Goal: Task Accomplishment & Management: Complete application form

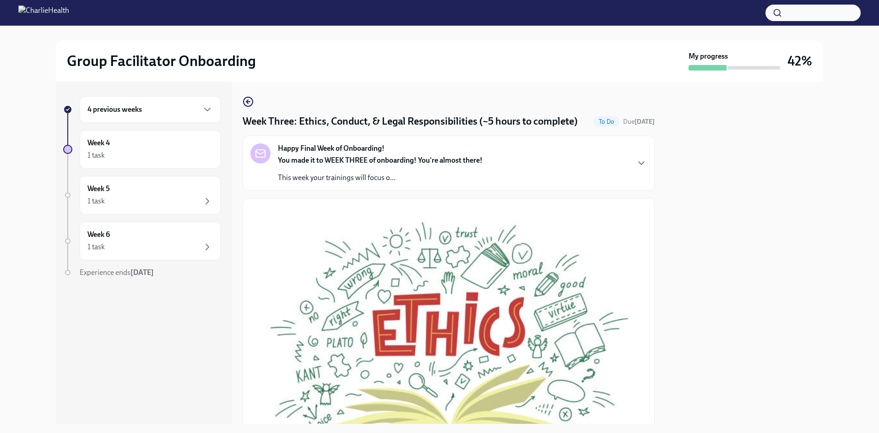
scroll to position [386, 0]
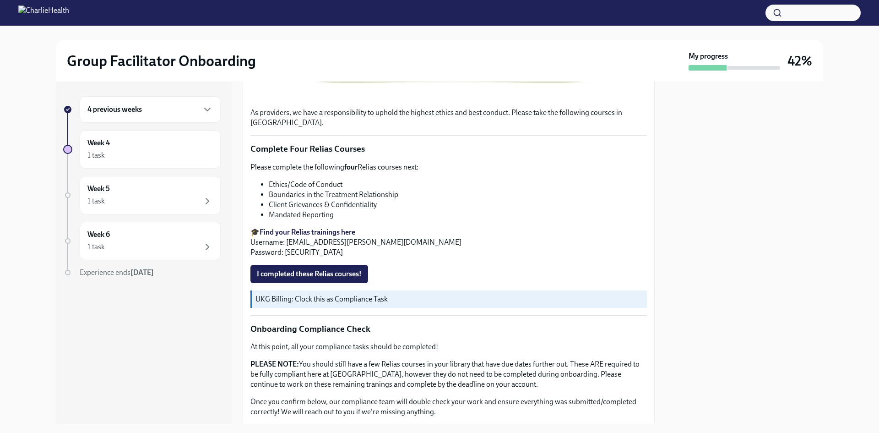
click at [703, 179] on div at bounding box center [745, 253] width 158 height 342
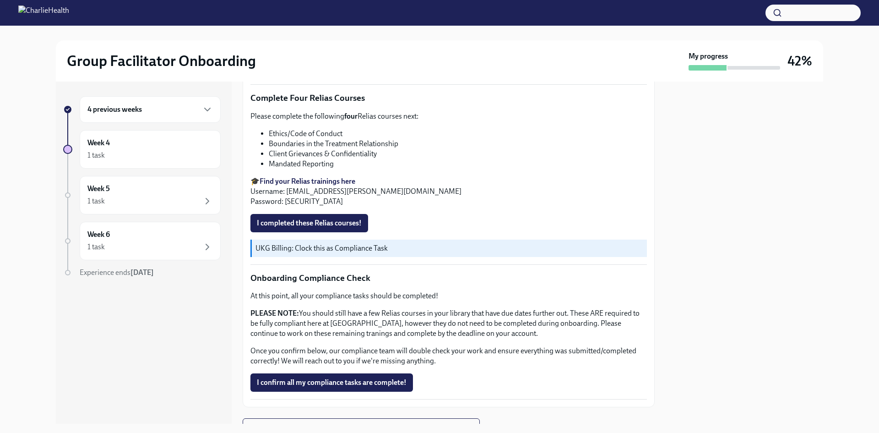
scroll to position [449, 0]
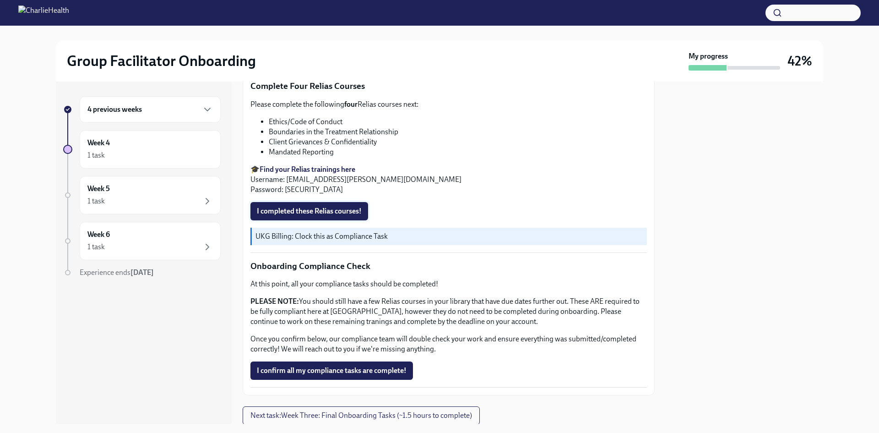
click at [347, 208] on span "I completed these Relias courses!" at bounding box center [309, 211] width 105 height 9
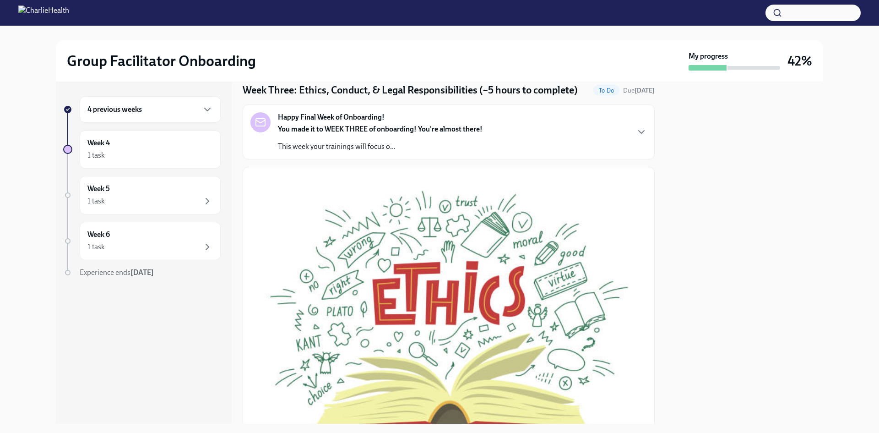
scroll to position [0, 0]
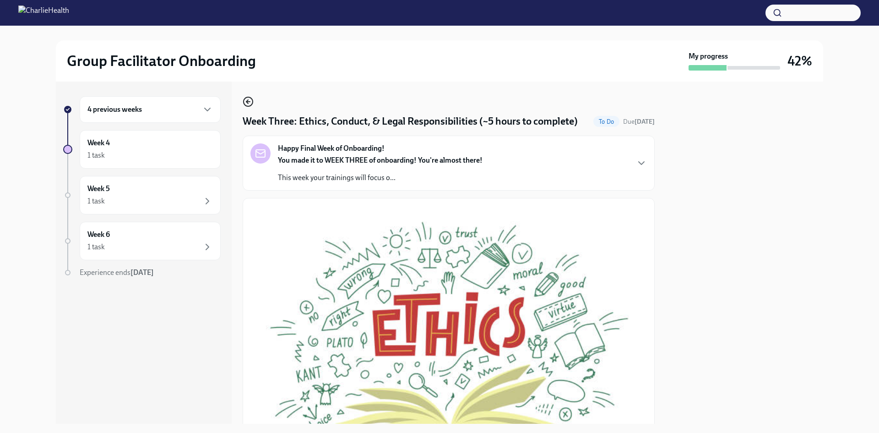
click at [246, 102] on icon "button" at bounding box center [247, 102] width 2 height 4
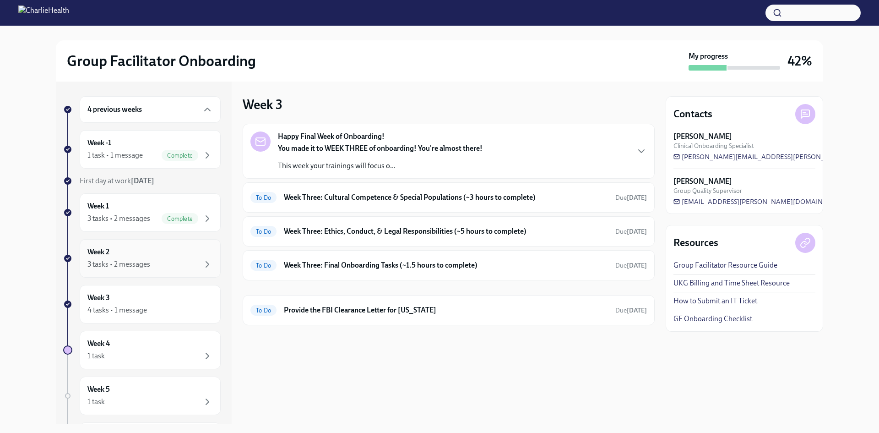
click at [138, 255] on div "Week 2 3 tasks • 2 messages" at bounding box center [149, 258] width 125 height 23
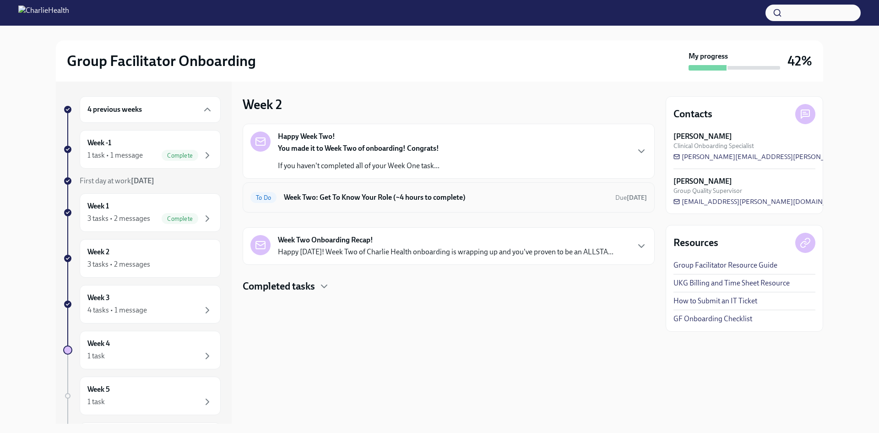
click at [484, 206] on div "To Do Week Two: Get To Know Your Role (~4 hours to complete) Due [DATE]" at bounding box center [449, 197] width 412 height 30
click at [482, 194] on h6 "Week Two: Get To Know Your Role (~4 hours to complete)" at bounding box center [446, 197] width 324 height 10
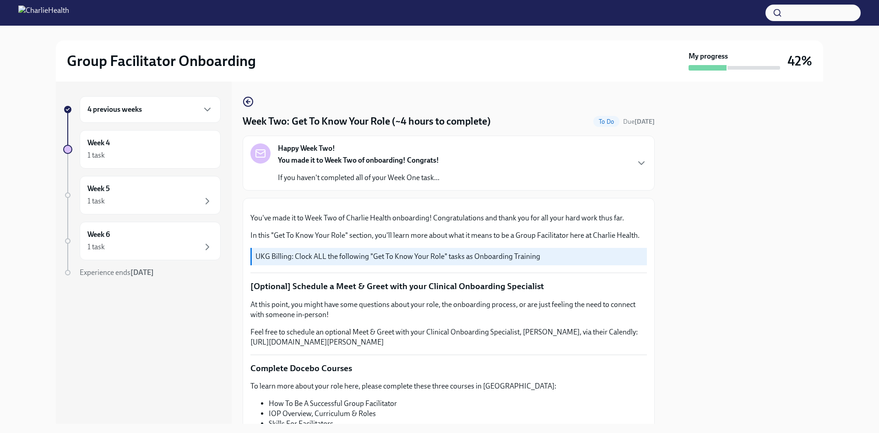
click at [527, 172] on div "Happy Week Two! You made it to Week Two of onboarding! Congrats! If you haven't…" at bounding box center [448, 162] width 397 height 39
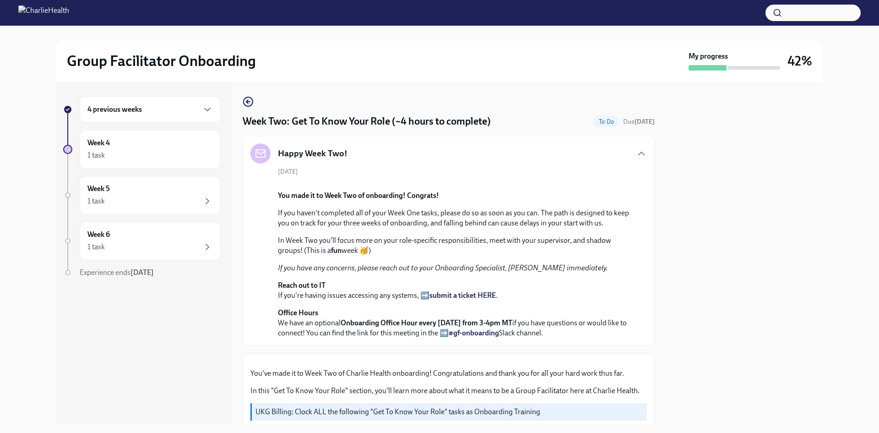
click at [529, 165] on div "Happy Week Two! [DATE] You made it to Week Two of onboarding! Congrats! If you …" at bounding box center [448, 240] width 397 height 195
click at [619, 153] on div "Happy Week Two!" at bounding box center [448, 153] width 397 height 20
click at [636, 152] on icon "button" at bounding box center [641, 153] width 11 height 11
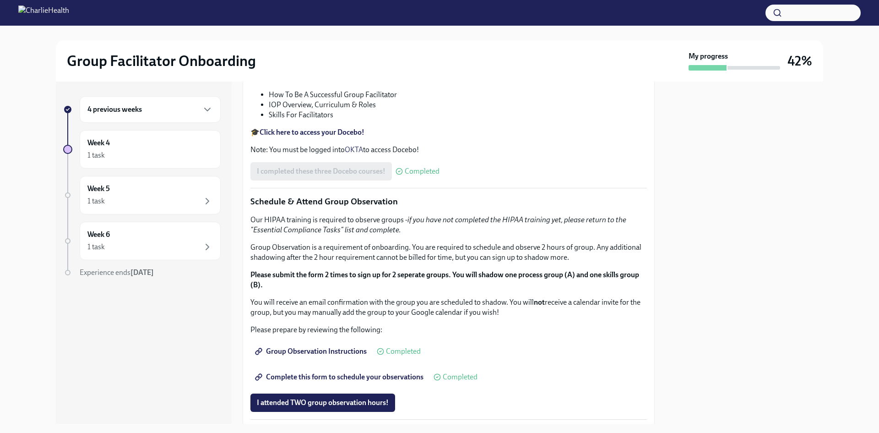
scroll to position [264, 0]
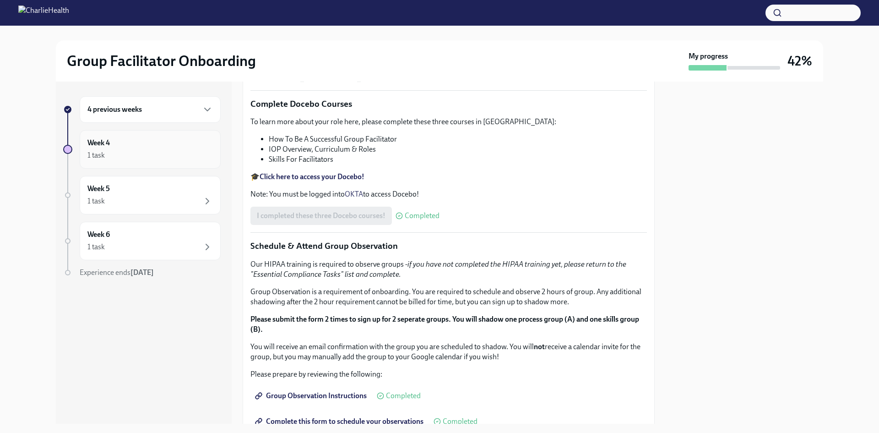
click at [131, 146] on div "Week 4 1 task" at bounding box center [149, 149] width 125 height 23
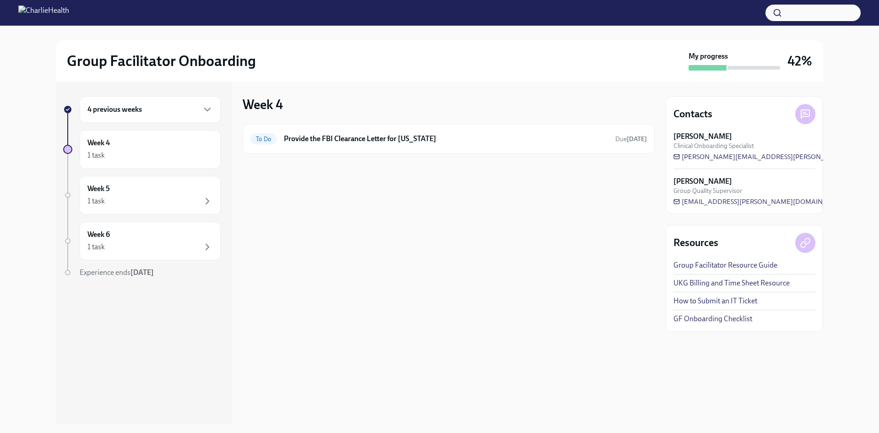
click at [179, 113] on div "4 previous weeks" at bounding box center [149, 109] width 125 height 11
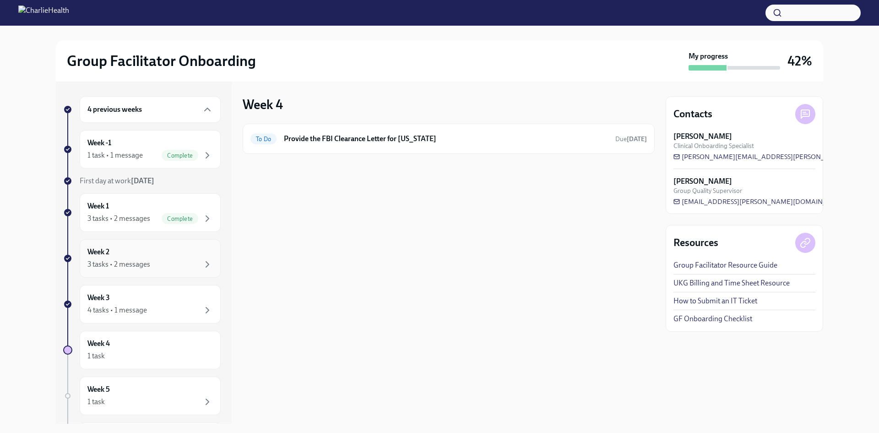
click at [163, 268] on div "3 tasks • 2 messages" at bounding box center [149, 264] width 125 height 11
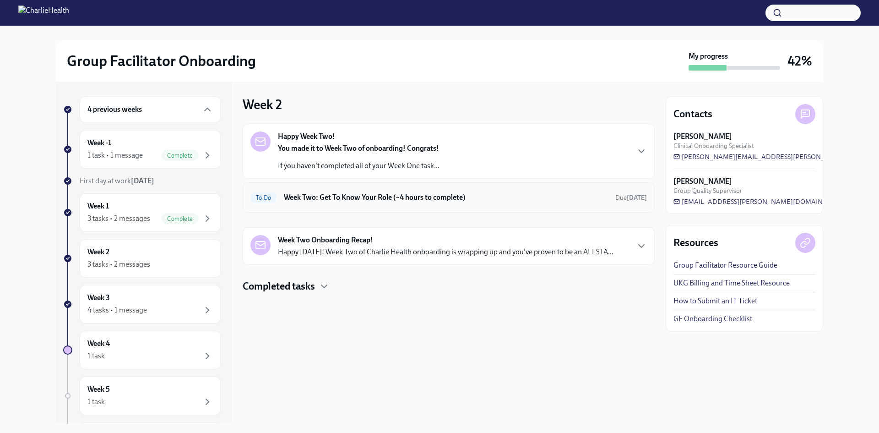
click at [439, 204] on div "To Do Week Two: Get To Know Your Role (~4 hours to complete) Due [DATE]" at bounding box center [448, 197] width 397 height 15
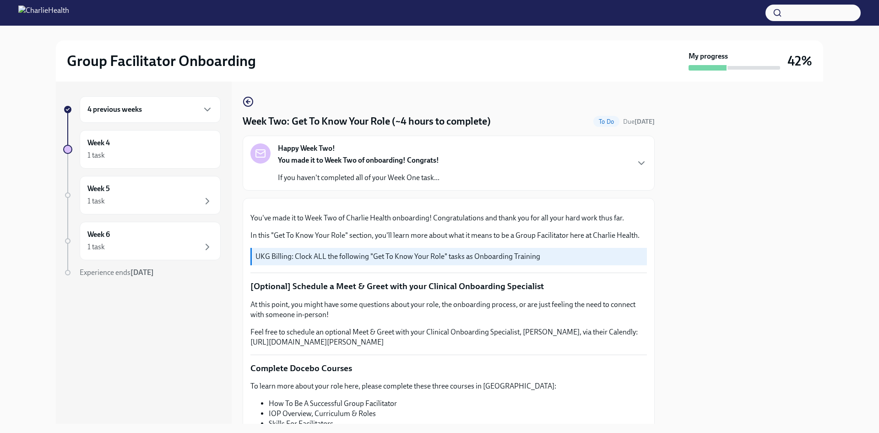
click at [190, 113] on div "4 previous weeks" at bounding box center [149, 109] width 125 height 11
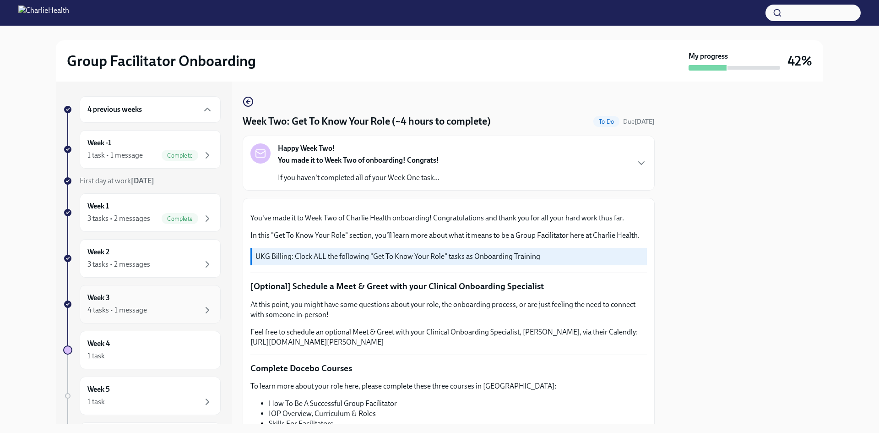
click at [171, 290] on div "Week 3 4 tasks • 1 message" at bounding box center [150, 304] width 141 height 38
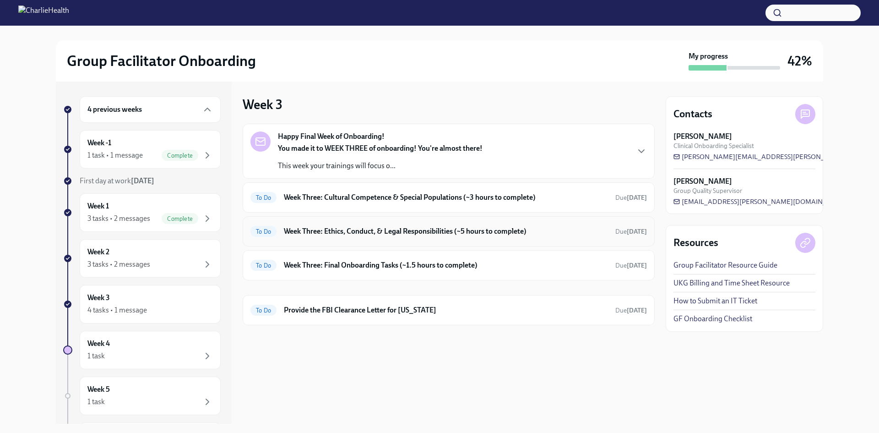
click at [516, 235] on h6 "Week Three: Ethics, Conduct, & Legal Responsibilities (~5 hours to complete)" at bounding box center [446, 231] width 324 height 10
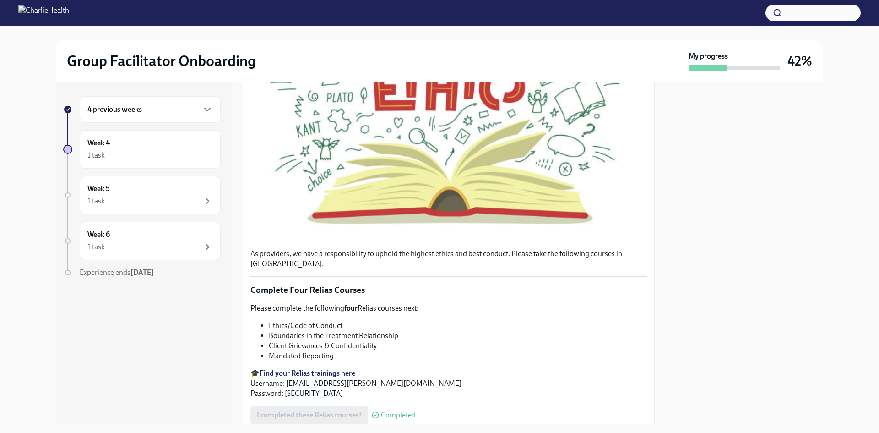
scroll to position [474, 0]
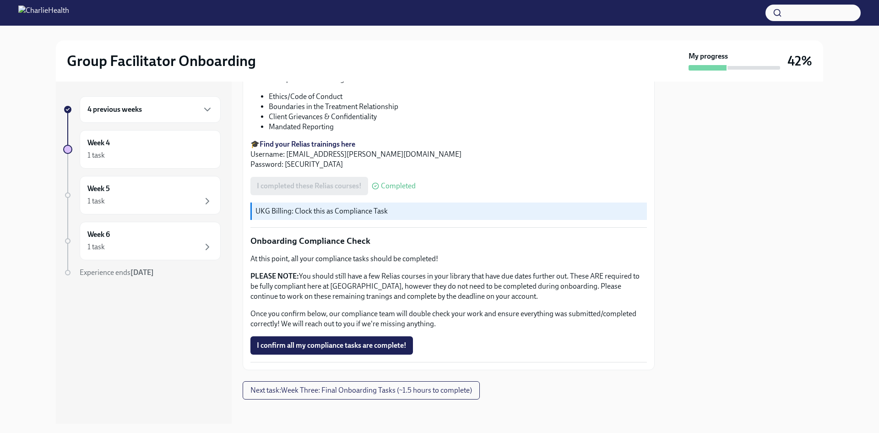
click at [339, 331] on div "As providers, we have a responsibility to uphold the highest ethics and best co…" at bounding box center [448, 47] width 397 height 631
click at [342, 341] on span "I confirm all my compliance tasks are complete!" at bounding box center [332, 345] width 150 height 9
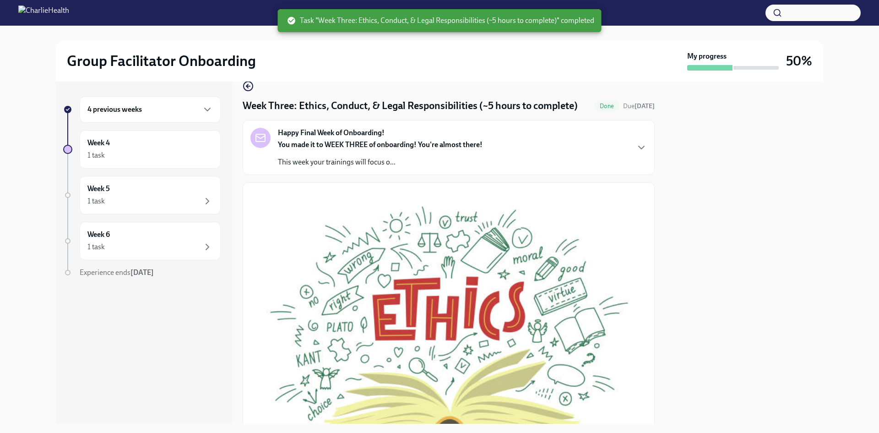
scroll to position [0, 0]
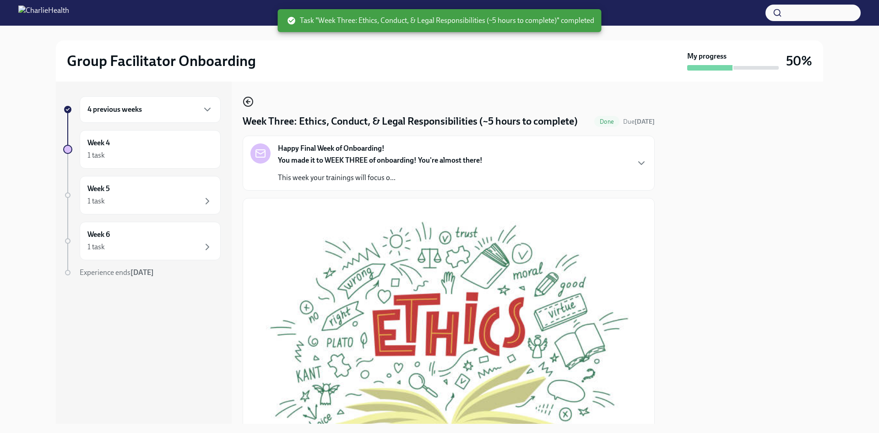
click at [250, 98] on icon "button" at bounding box center [248, 101] width 11 height 11
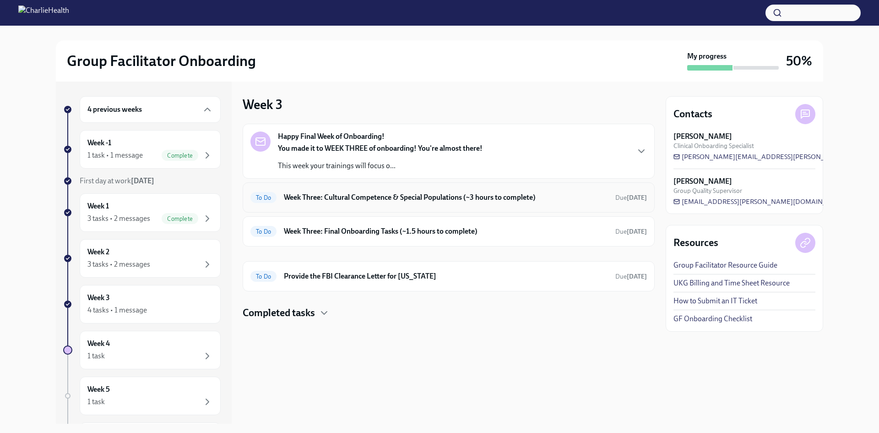
click at [414, 191] on div "To Do Week Three: Cultural Competence & Special Populations (~3 hours to comple…" at bounding box center [448, 197] width 397 height 15
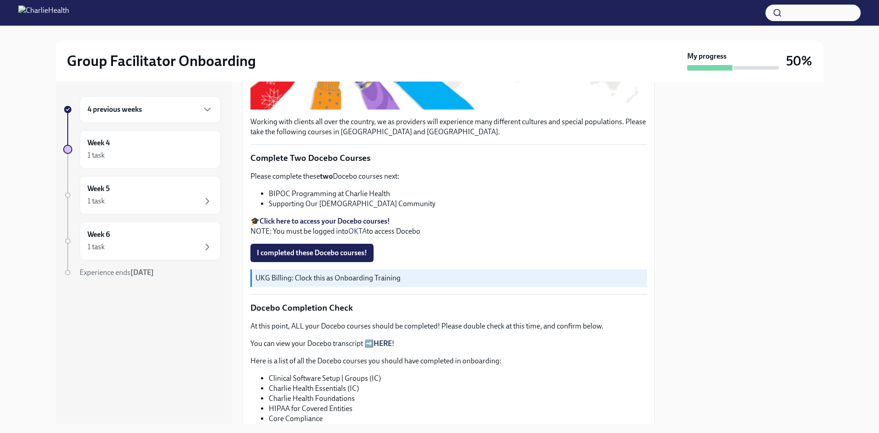
scroll to position [275, 0]
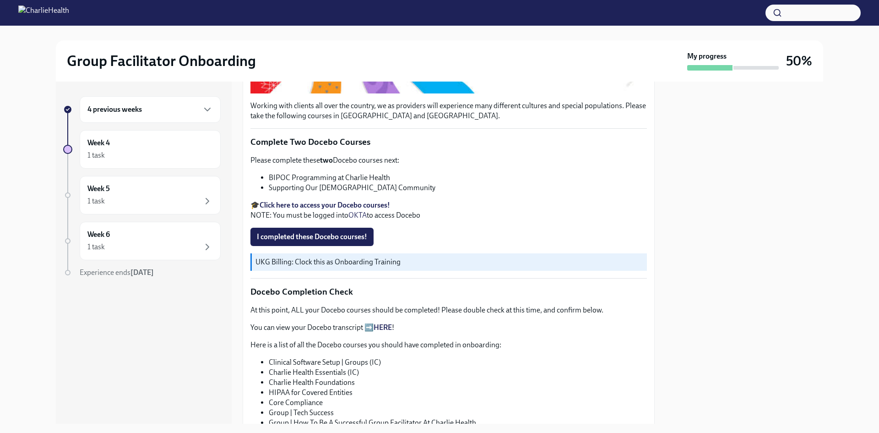
click at [358, 209] on strong "Click here to access your Docebo courses!" at bounding box center [325, 205] width 131 height 9
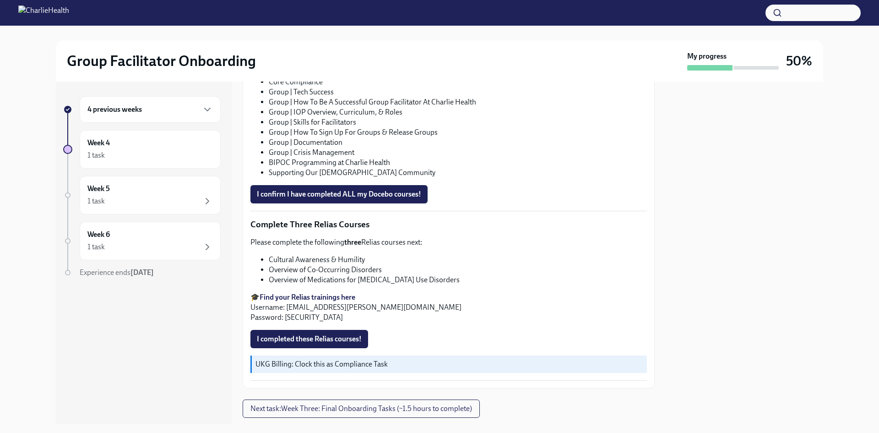
scroll to position [630, 0]
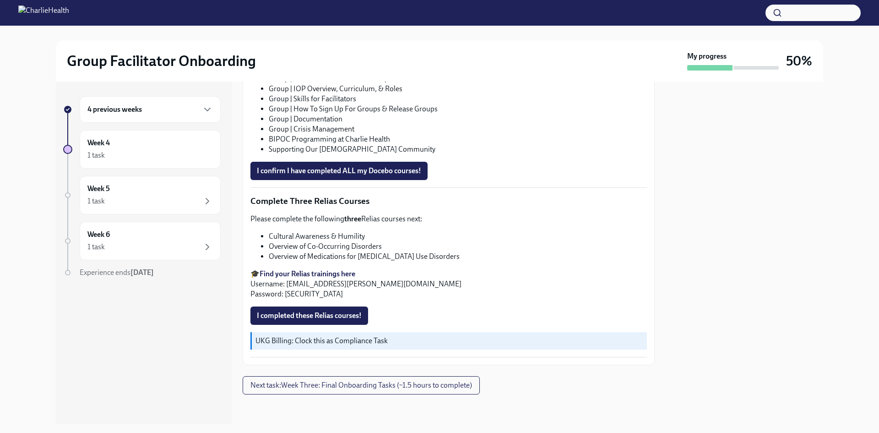
click at [181, 116] on div "4 previous weeks" at bounding box center [150, 109] width 141 height 27
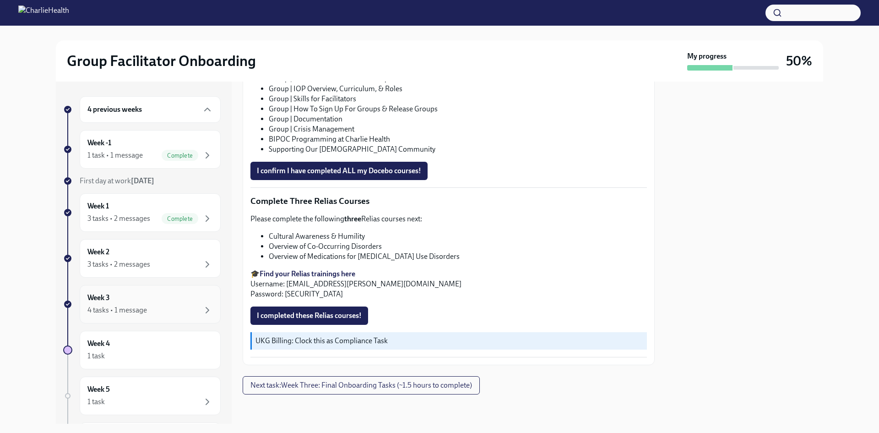
click at [160, 292] on div "Week 3 4 tasks • 1 message" at bounding box center [150, 304] width 141 height 38
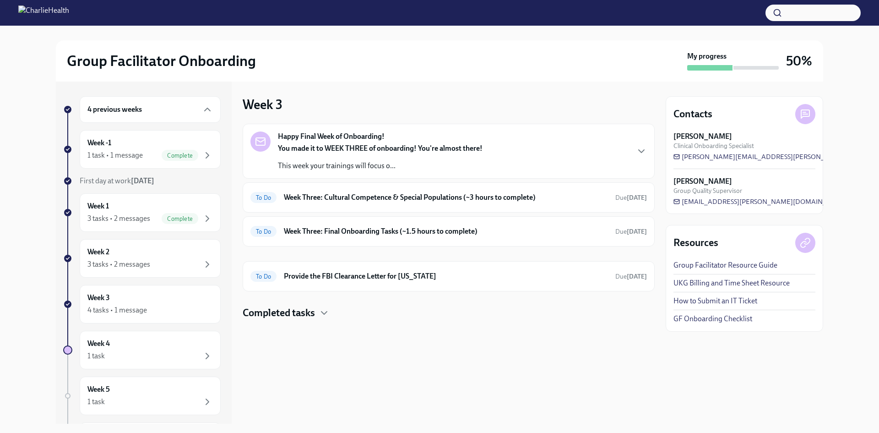
click at [310, 305] on div "Happy Final Week of Onboarding! You made it to WEEK THREE of onboarding! You're…" at bounding box center [449, 222] width 412 height 196
click at [313, 309] on h4 "Completed tasks" at bounding box center [279, 313] width 72 height 14
click at [325, 337] on h6 "Week Three: Ethics, Conduct, & Legal Responsibilities (~5 hours to complete)" at bounding box center [436, 342] width 306 height 10
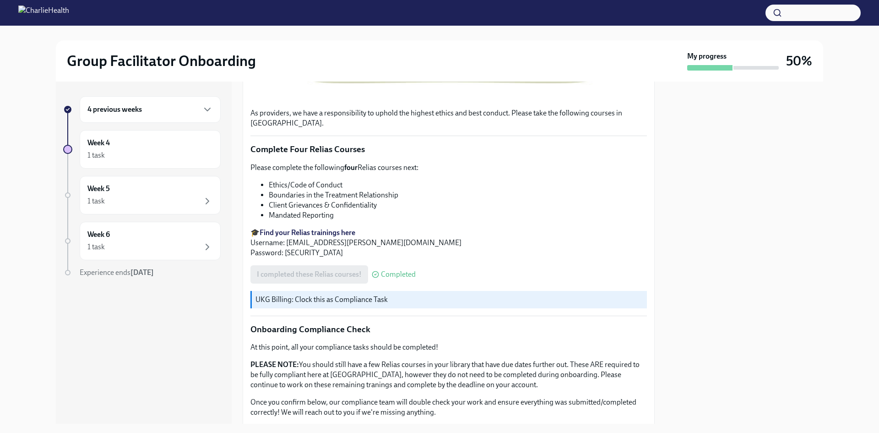
scroll to position [474, 0]
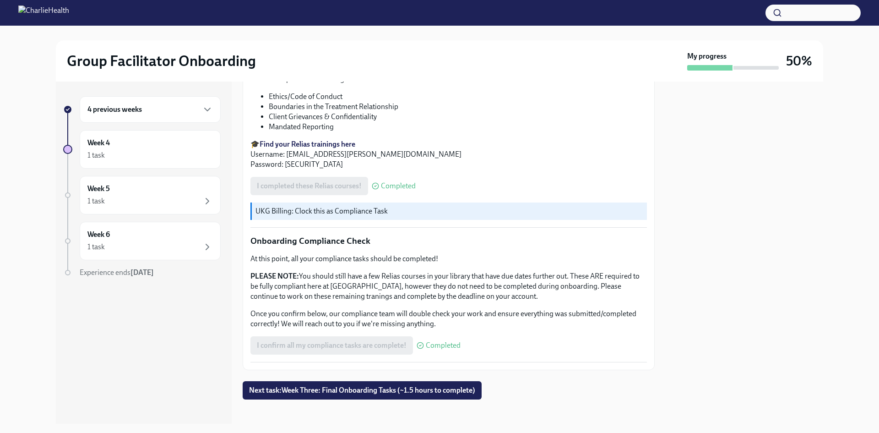
click at [389, 337] on div "I confirm all my compliance tasks are complete! Completed" at bounding box center [355, 345] width 210 height 18
click at [344, 339] on div "I confirm all my compliance tasks are complete! Completed" at bounding box center [355, 345] width 210 height 18
click at [380, 331] on div "As providers, we have a responsibility to uphold the highest ethics and best co…" at bounding box center [448, 47] width 397 height 631
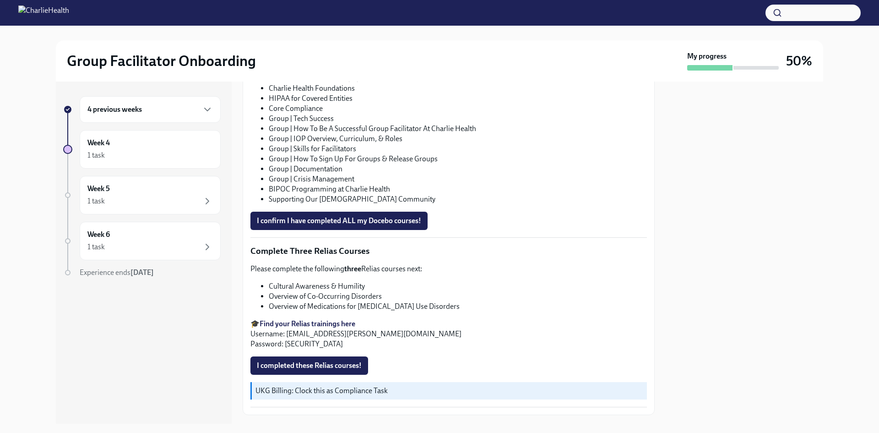
scroll to position [630, 0]
